Goal: Transaction & Acquisition: Subscribe to service/newsletter

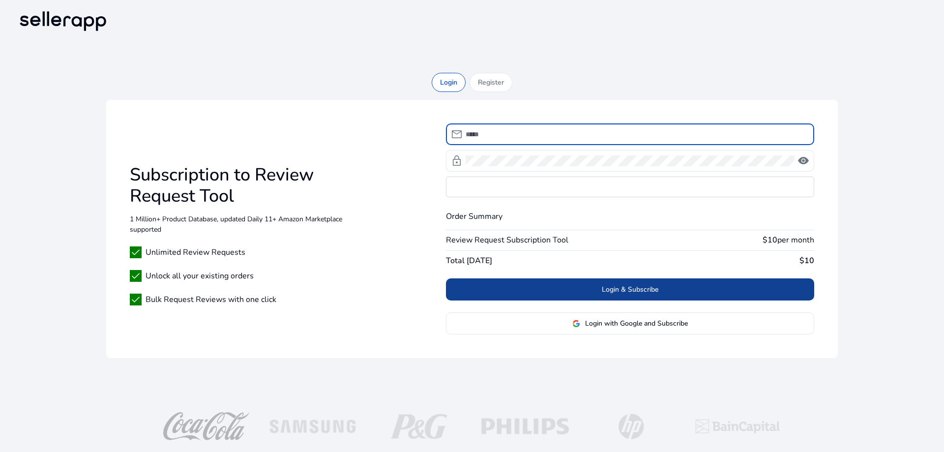
click at [597, 290] on span at bounding box center [630, 290] width 368 height 24
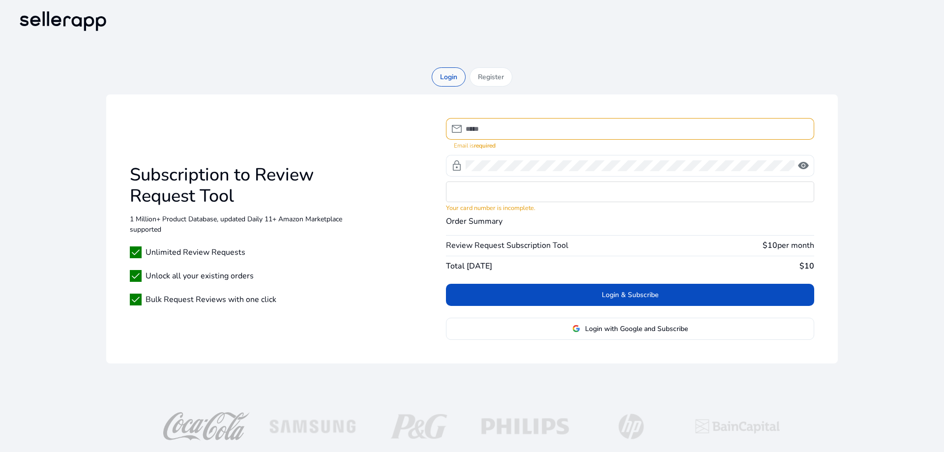
click at [448, 78] on p "Login" at bounding box center [448, 77] width 17 height 10
click at [454, 80] on p "Login" at bounding box center [448, 77] width 17 height 10
click at [507, 128] on input at bounding box center [636, 128] width 341 height 11
type input "**********"
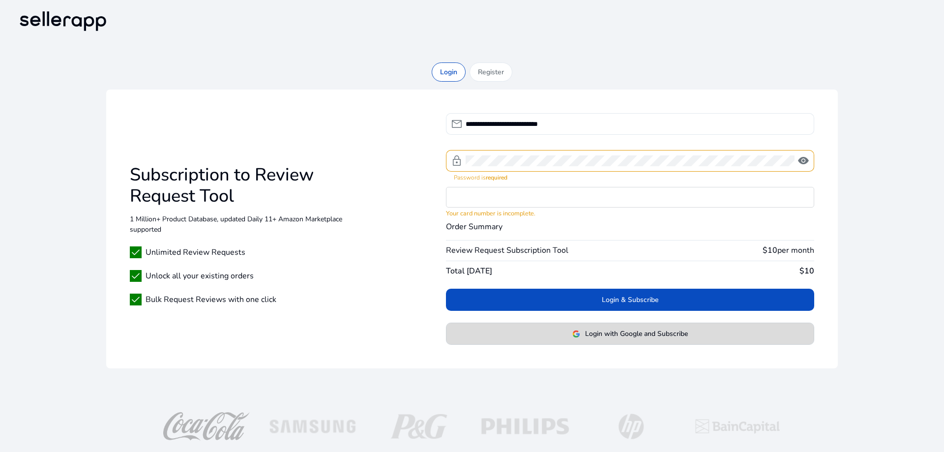
click at [632, 332] on span "Login with Google and Subscribe" at bounding box center [636, 333] width 103 height 10
click at [630, 332] on span "Login with Google and Subscribe" at bounding box center [636, 333] width 103 height 10
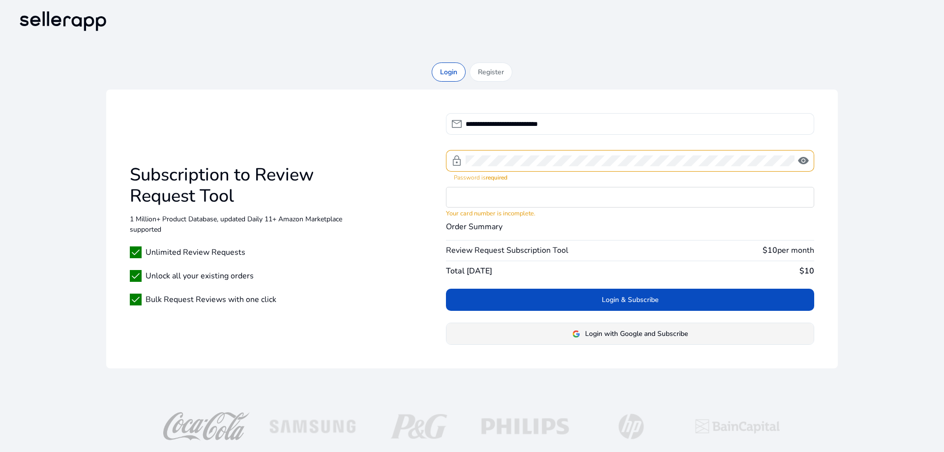
click at [600, 336] on span "Login with Google and Subscribe" at bounding box center [636, 333] width 103 height 10
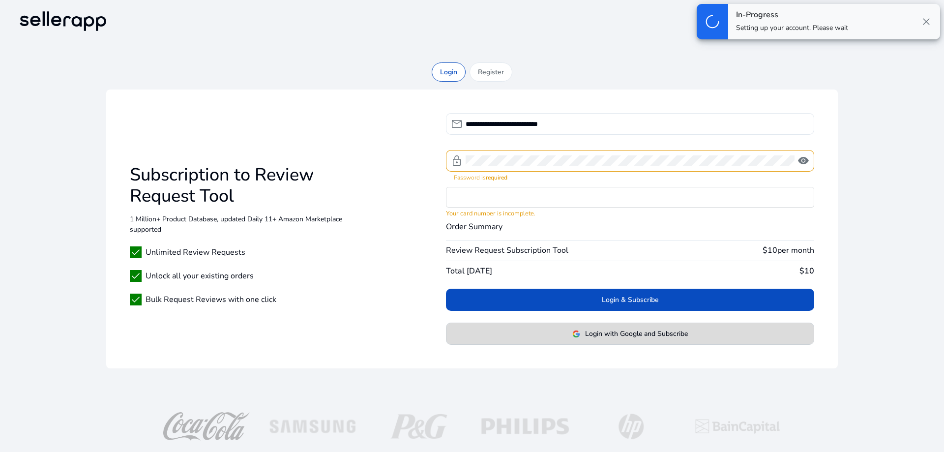
click at [600, 336] on span "Login with Google and Subscribe" at bounding box center [636, 333] width 103 height 10
